Goal: Task Accomplishment & Management: Manage account settings

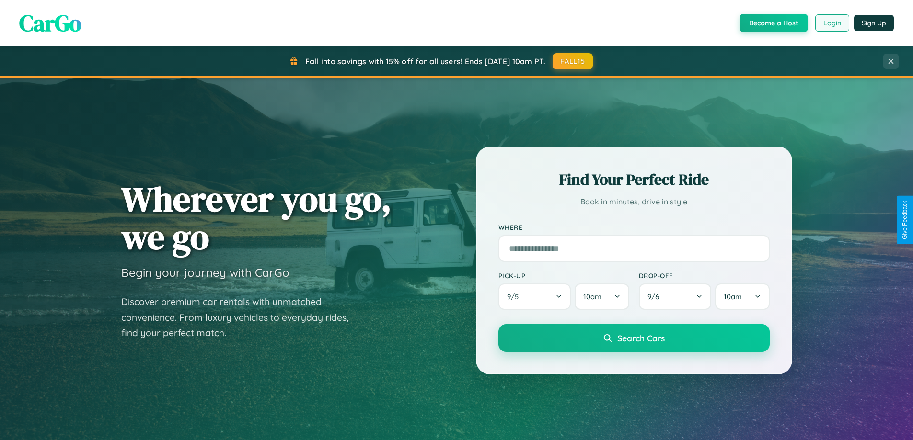
click at [831, 23] on button "Login" at bounding box center [832, 22] width 34 height 17
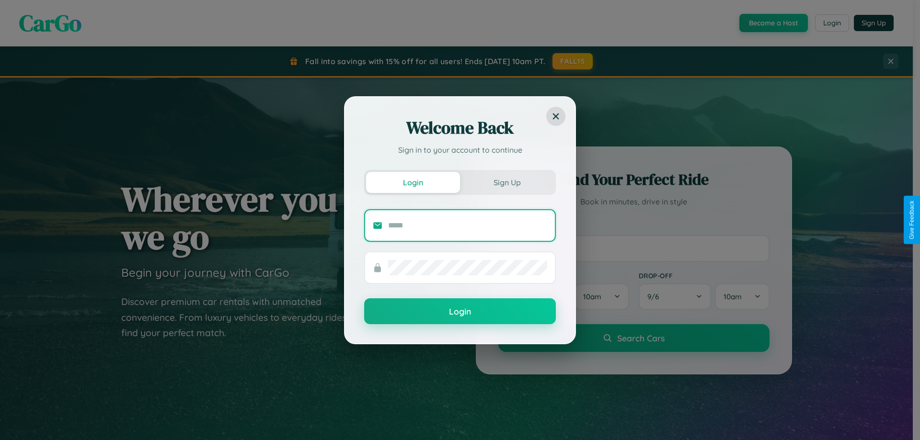
click at [468, 225] on input "text" at bounding box center [467, 225] width 159 height 15
type input "**********"
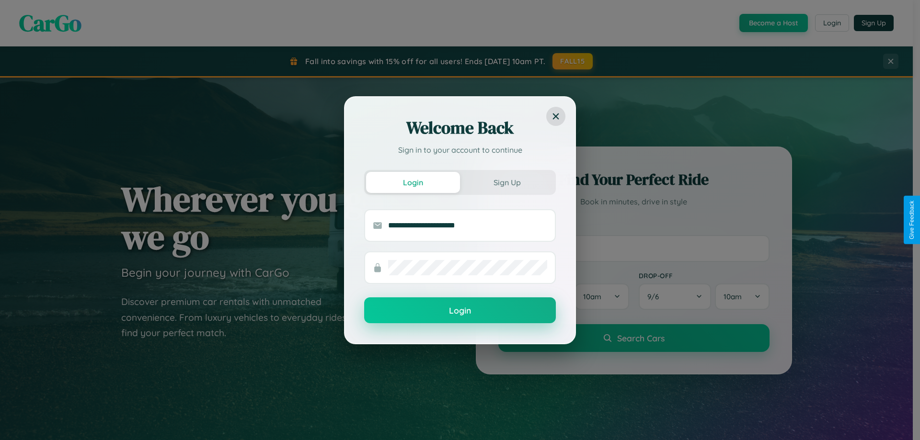
click at [460, 311] on button "Login" at bounding box center [460, 310] width 192 height 26
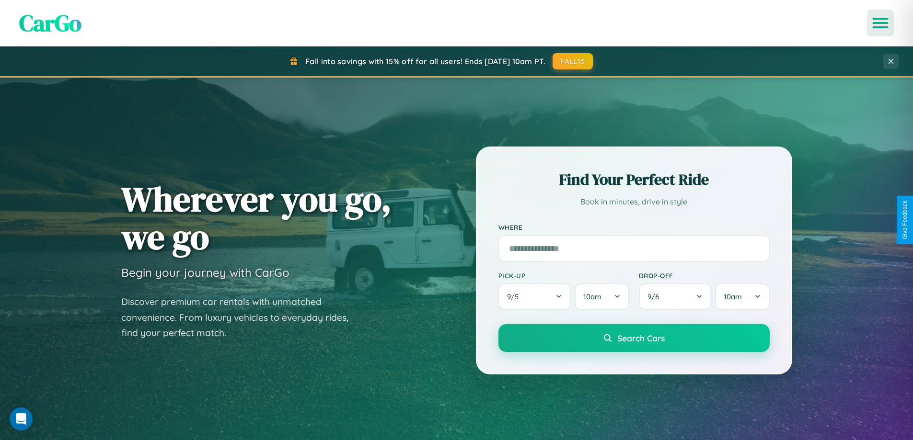
click at [880, 23] on icon "Open menu" at bounding box center [880, 23] width 14 height 9
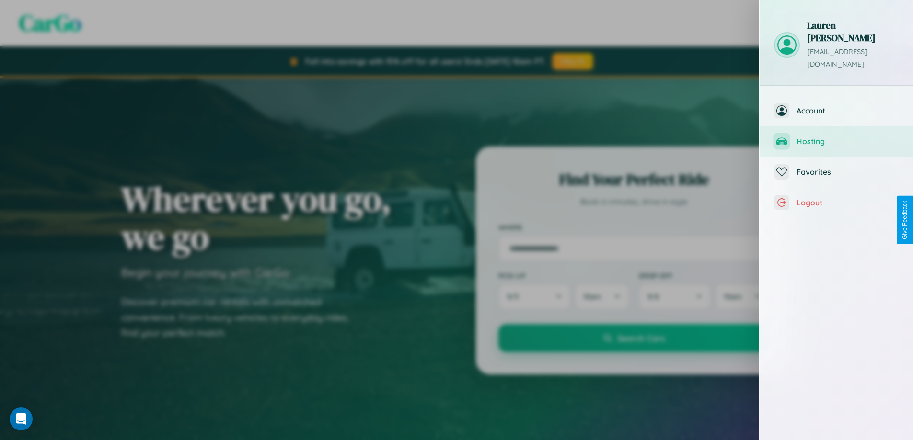
click at [836, 137] on span "Hosting" at bounding box center [847, 142] width 102 height 10
